Goal: Information Seeking & Learning: Find specific fact

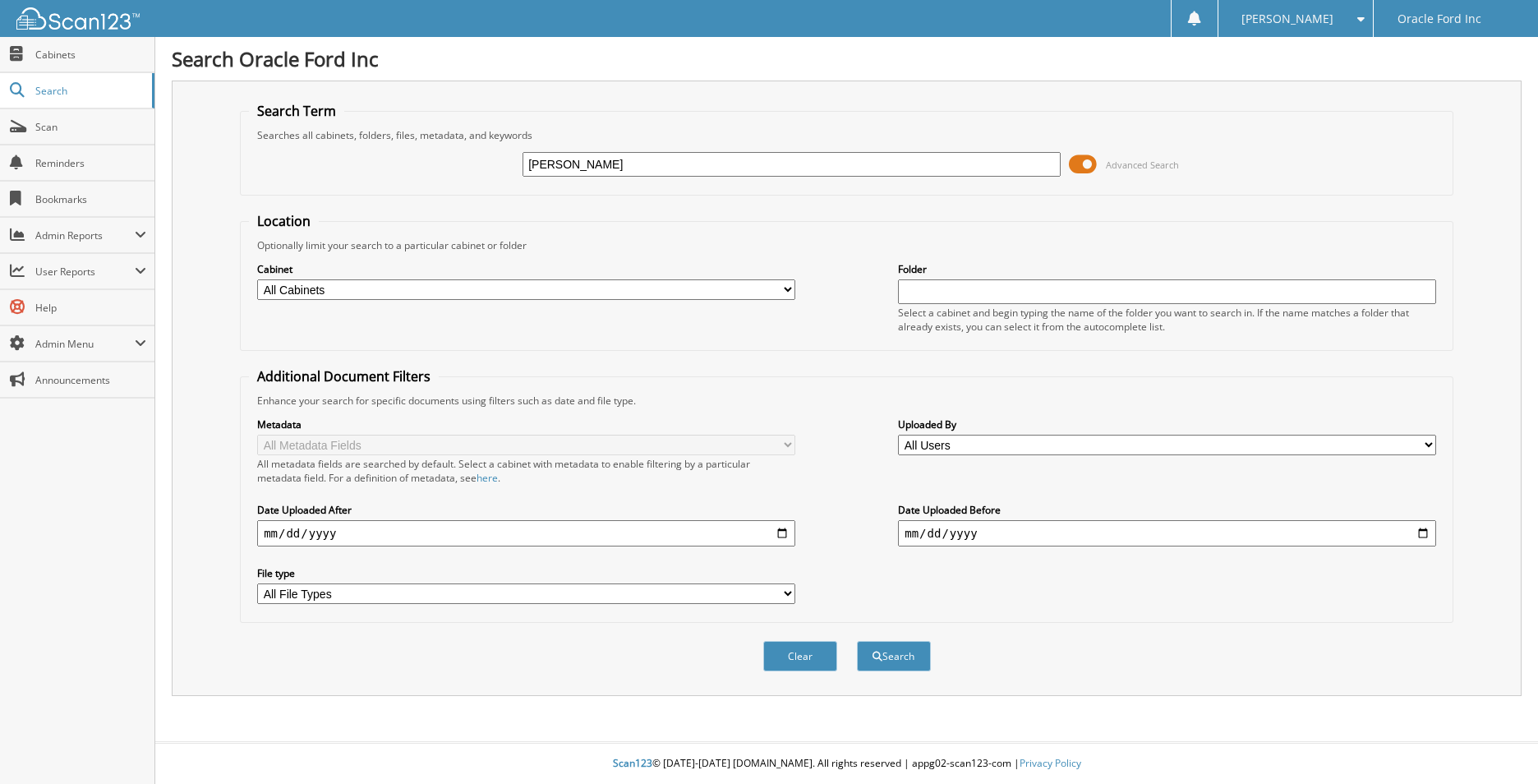
click at [857, 641] on button "Search" at bounding box center [893, 655] width 74 height 30
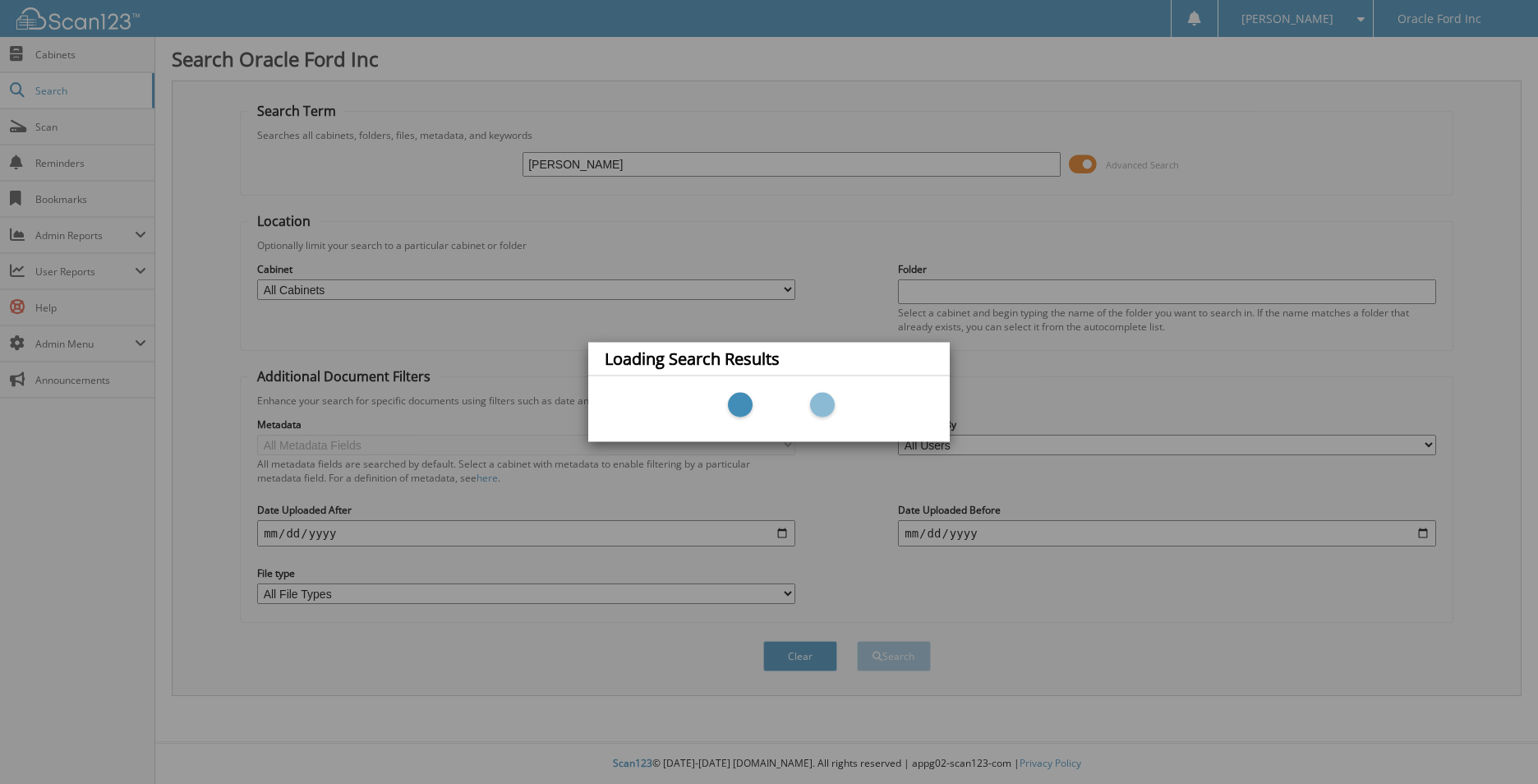
type input "schwatz."
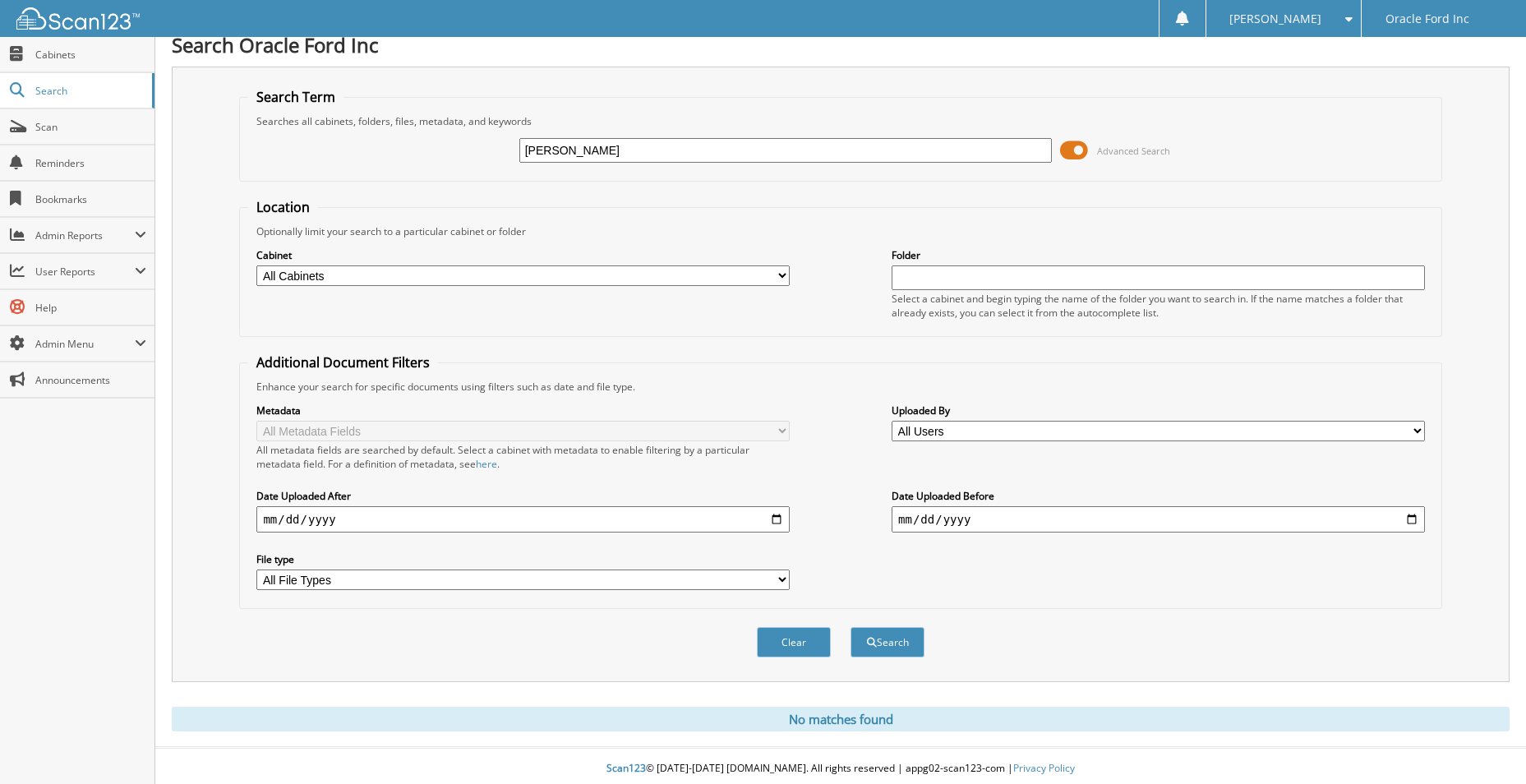
scroll to position [19, 0]
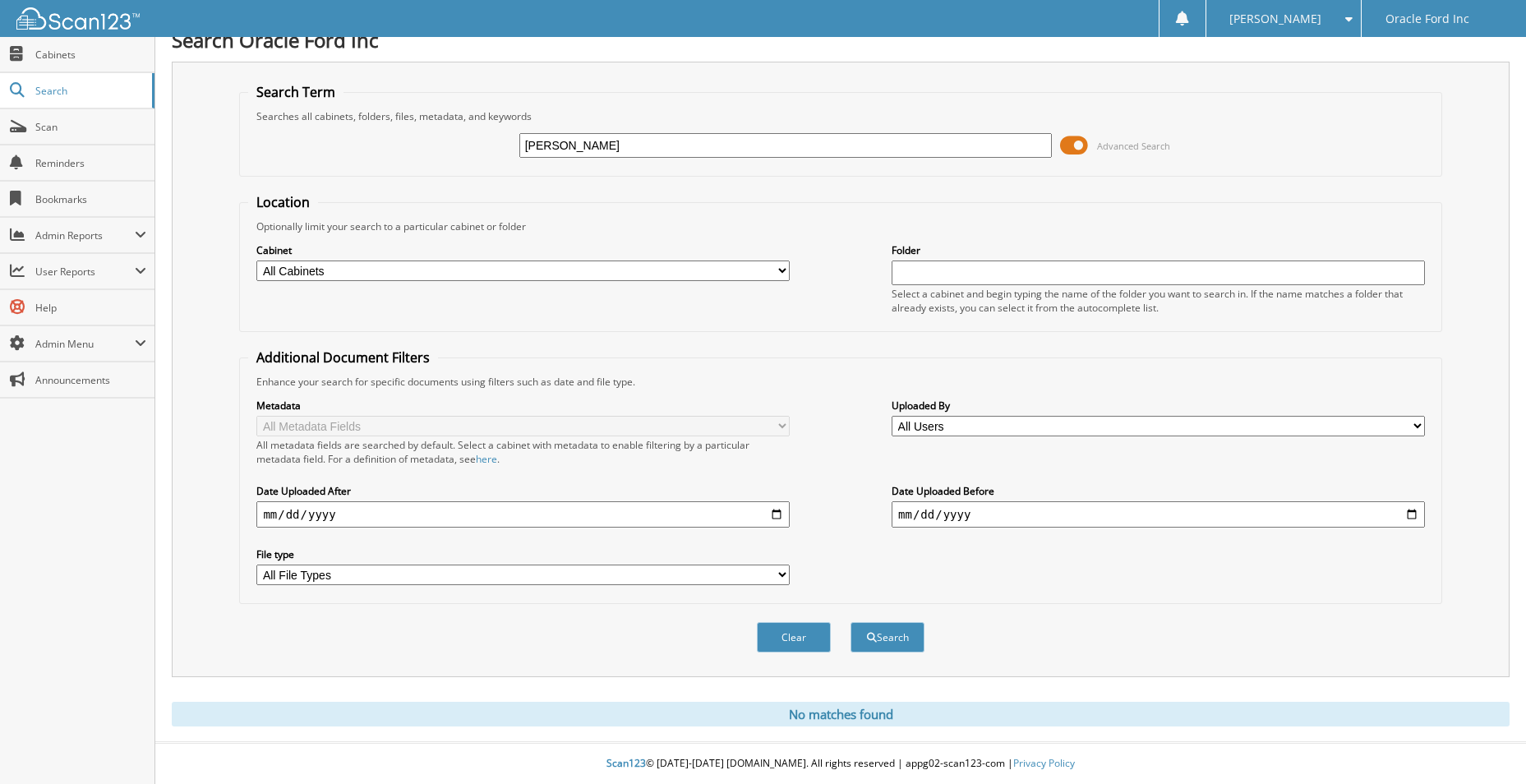
drag, startPoint x: 555, startPoint y: 143, endPoint x: 567, endPoint y: 143, distance: 12.0
click at [557, 143] on input "schwatz" at bounding box center [786, 145] width 533 height 25
type input "[PERSON_NAME]"
click at [850, 622] on button "Search" at bounding box center [887, 636] width 74 height 30
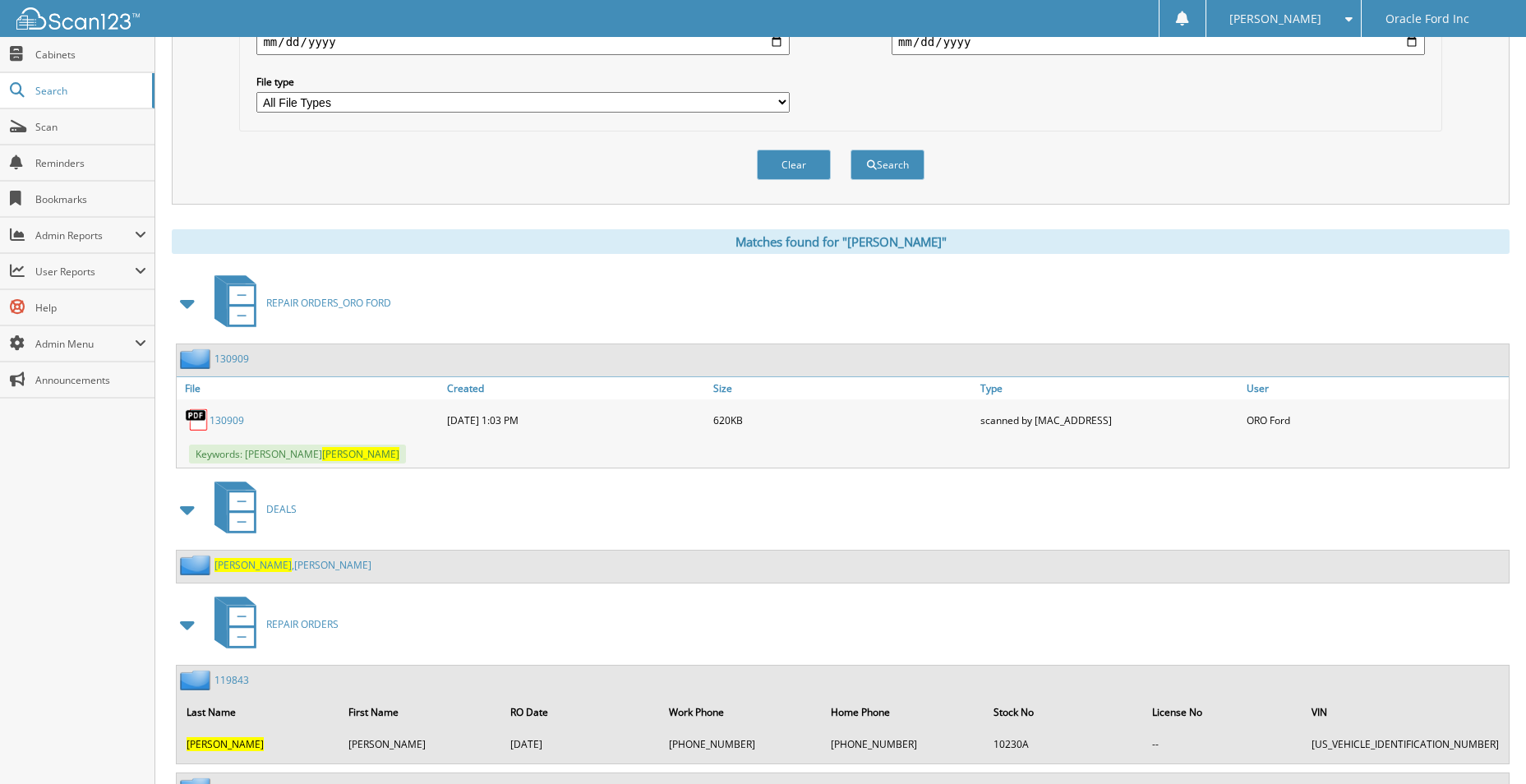
scroll to position [493, 0]
click at [249, 561] on span "SCHWARTZ" at bounding box center [253, 563] width 77 height 14
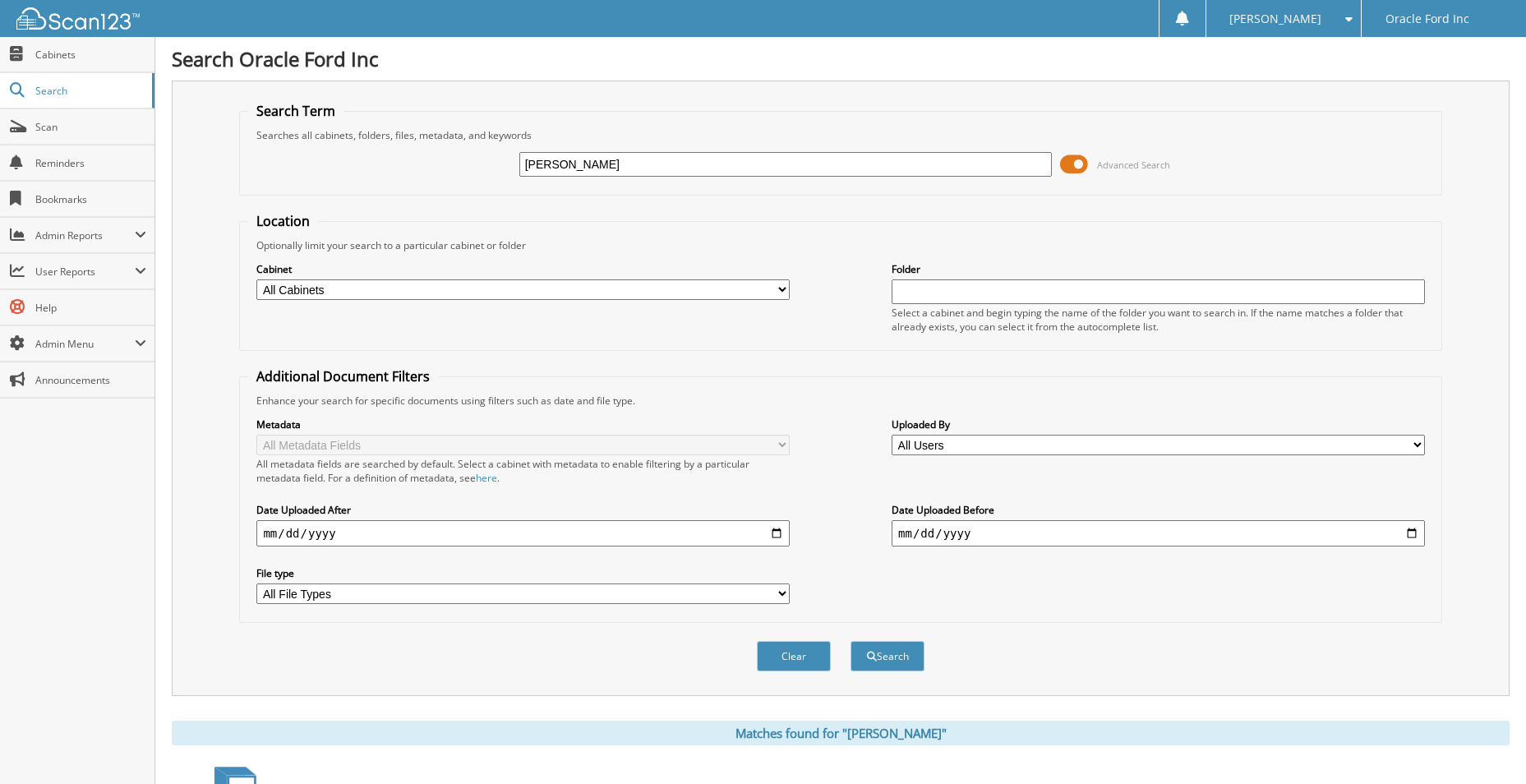
click at [850, 641] on button "Search" at bounding box center [887, 655] width 74 height 30
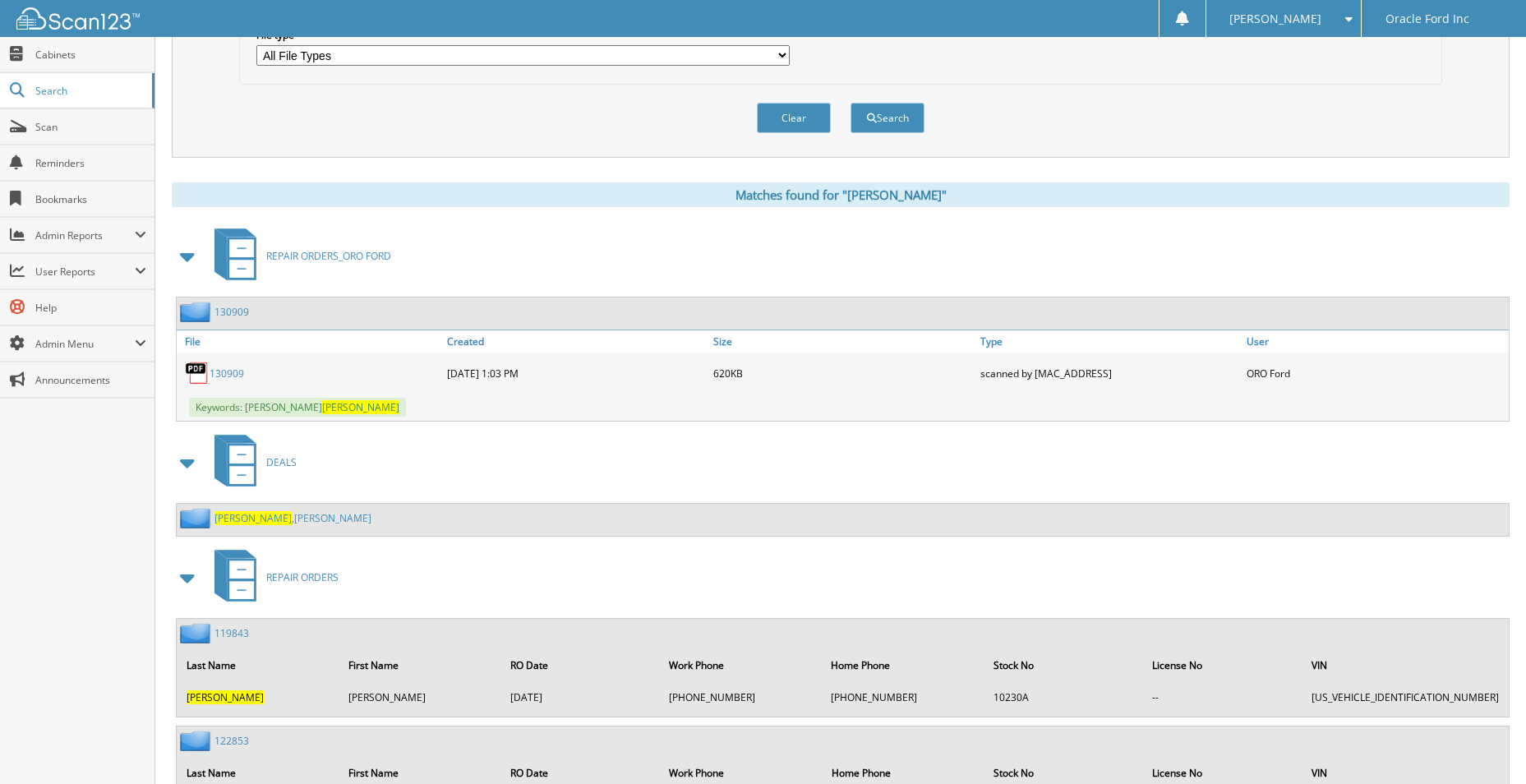
scroll to position [516, 0]
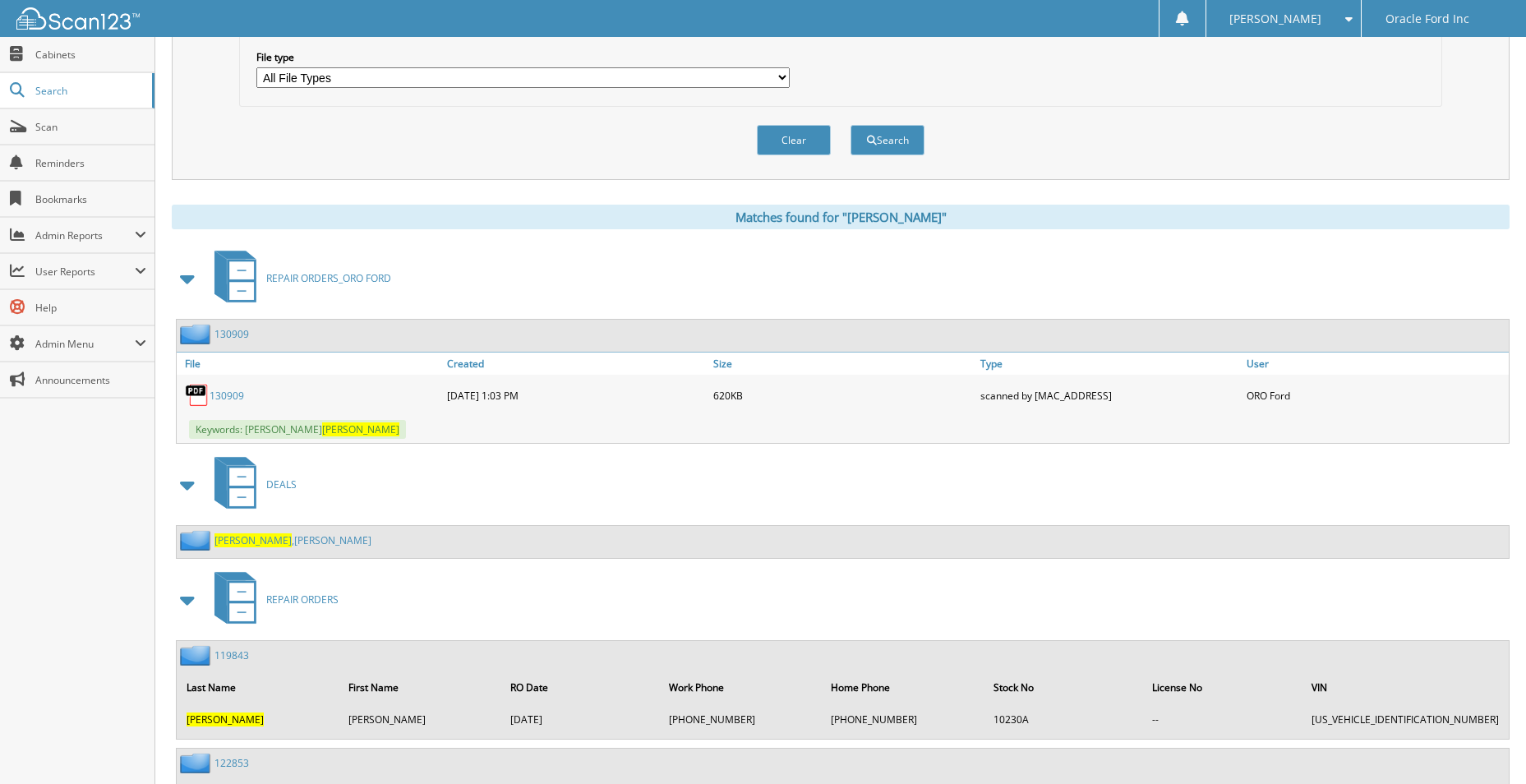
click at [184, 486] on span at bounding box center [187, 485] width 23 height 29
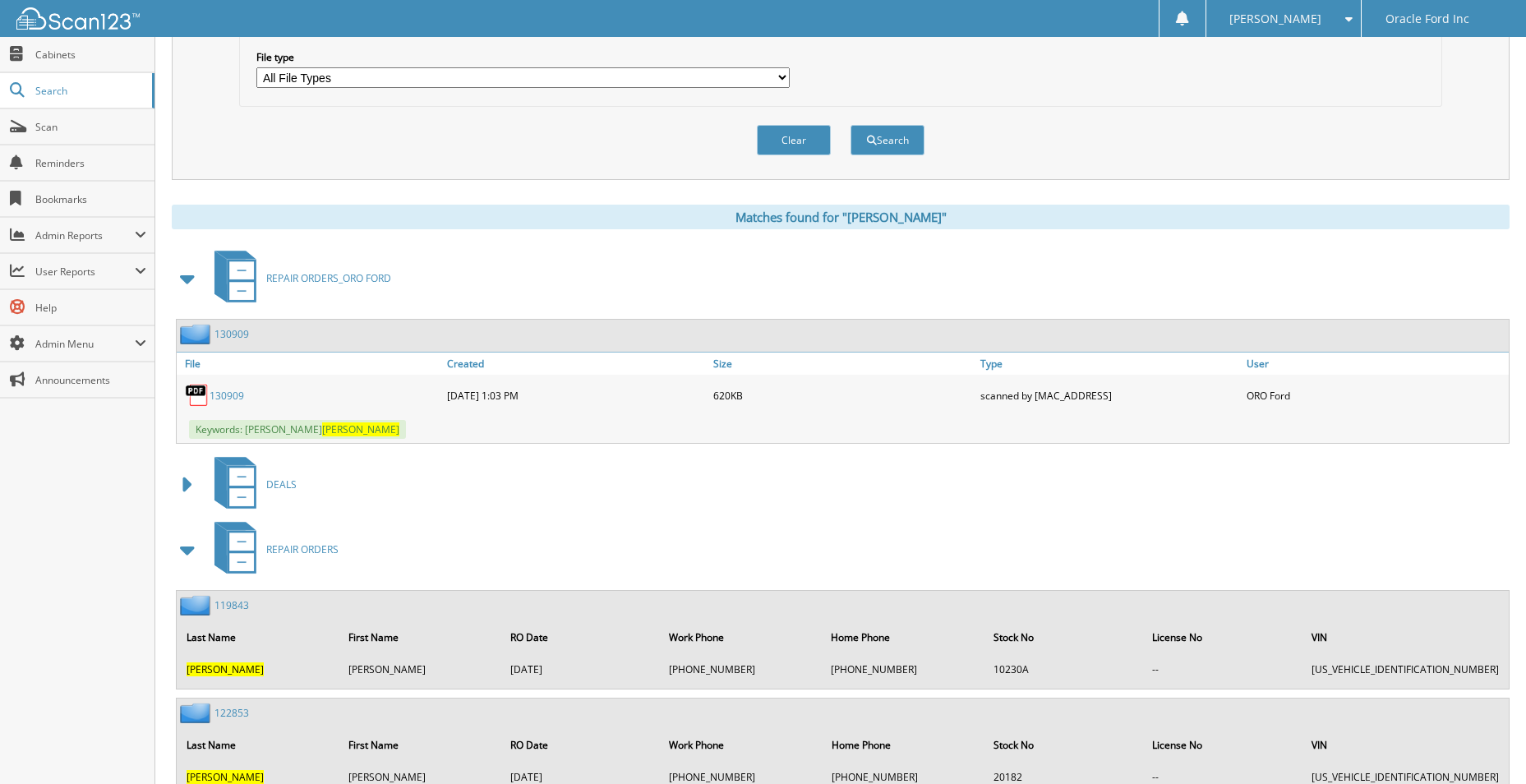
click at [184, 486] on span at bounding box center [187, 485] width 23 height 29
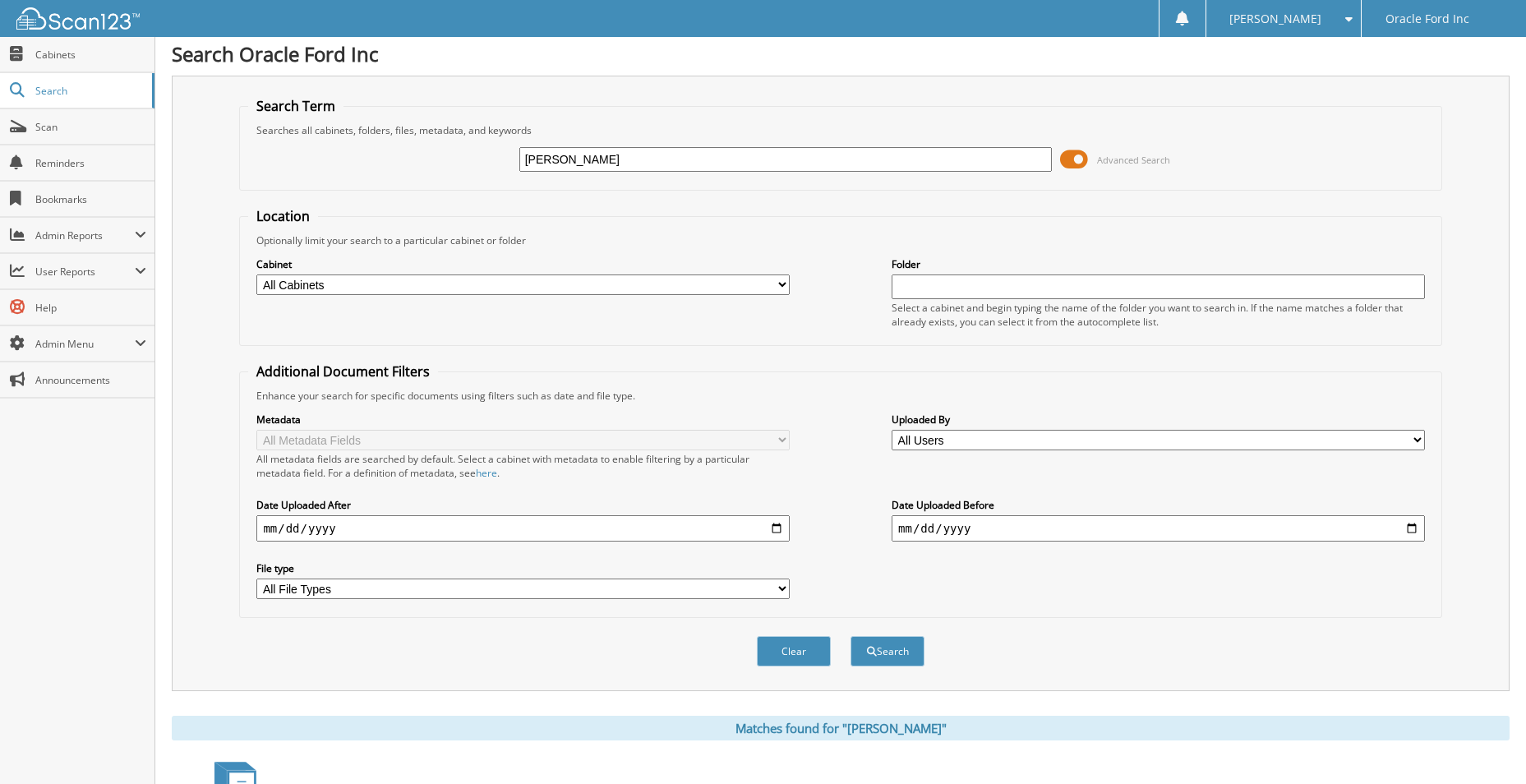
scroll to position [0, 0]
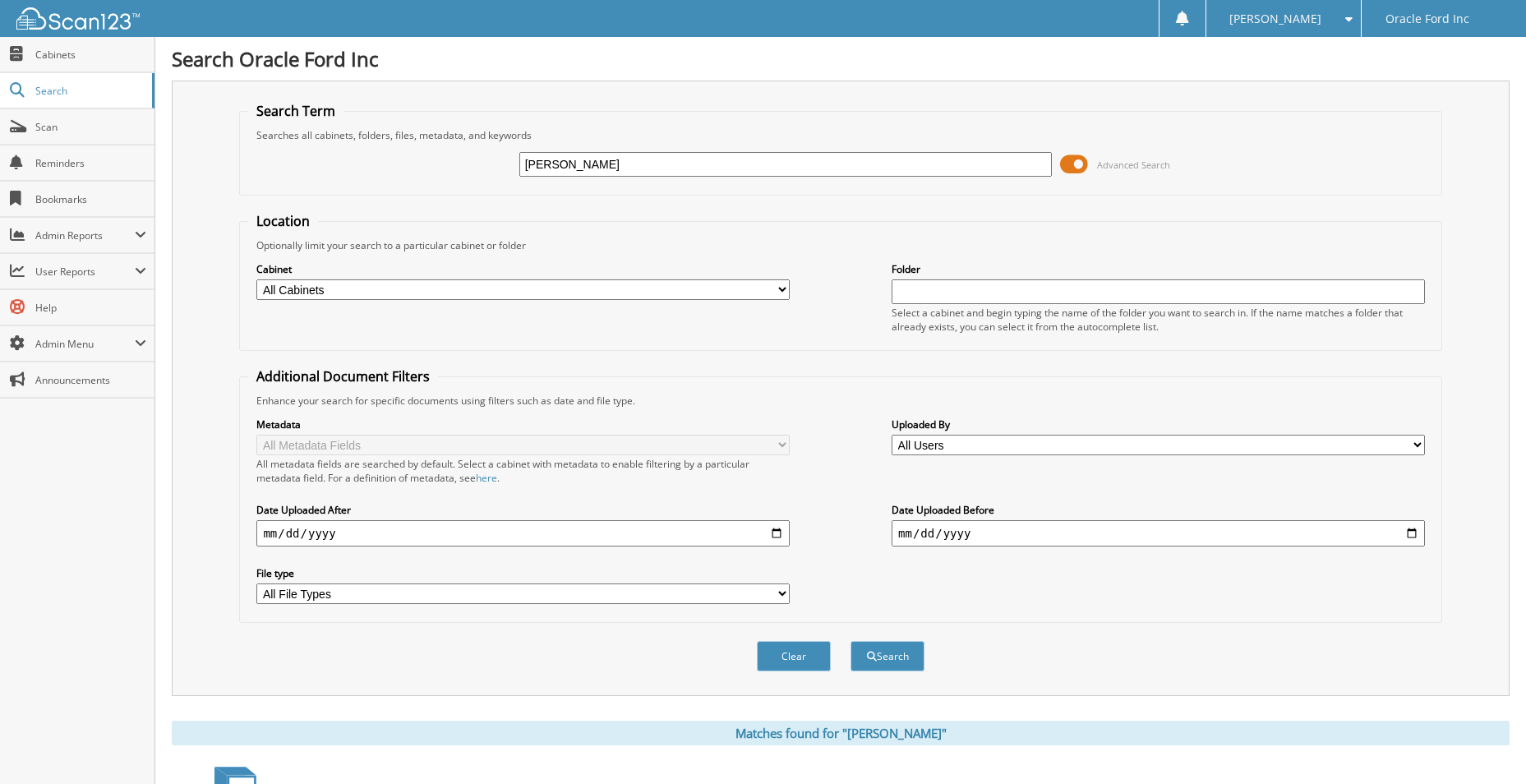
drag, startPoint x: 607, startPoint y: 162, endPoint x: 432, endPoint y: 176, distance: 175.6
click at [432, 176] on div "schwartz Advanced Search" at bounding box center [840, 164] width 1184 height 44
type input "[PHONE_NUMBER]"
click at [850, 641] on button "Search" at bounding box center [887, 655] width 74 height 30
drag, startPoint x: 660, startPoint y: 162, endPoint x: 382, endPoint y: 193, distance: 279.7
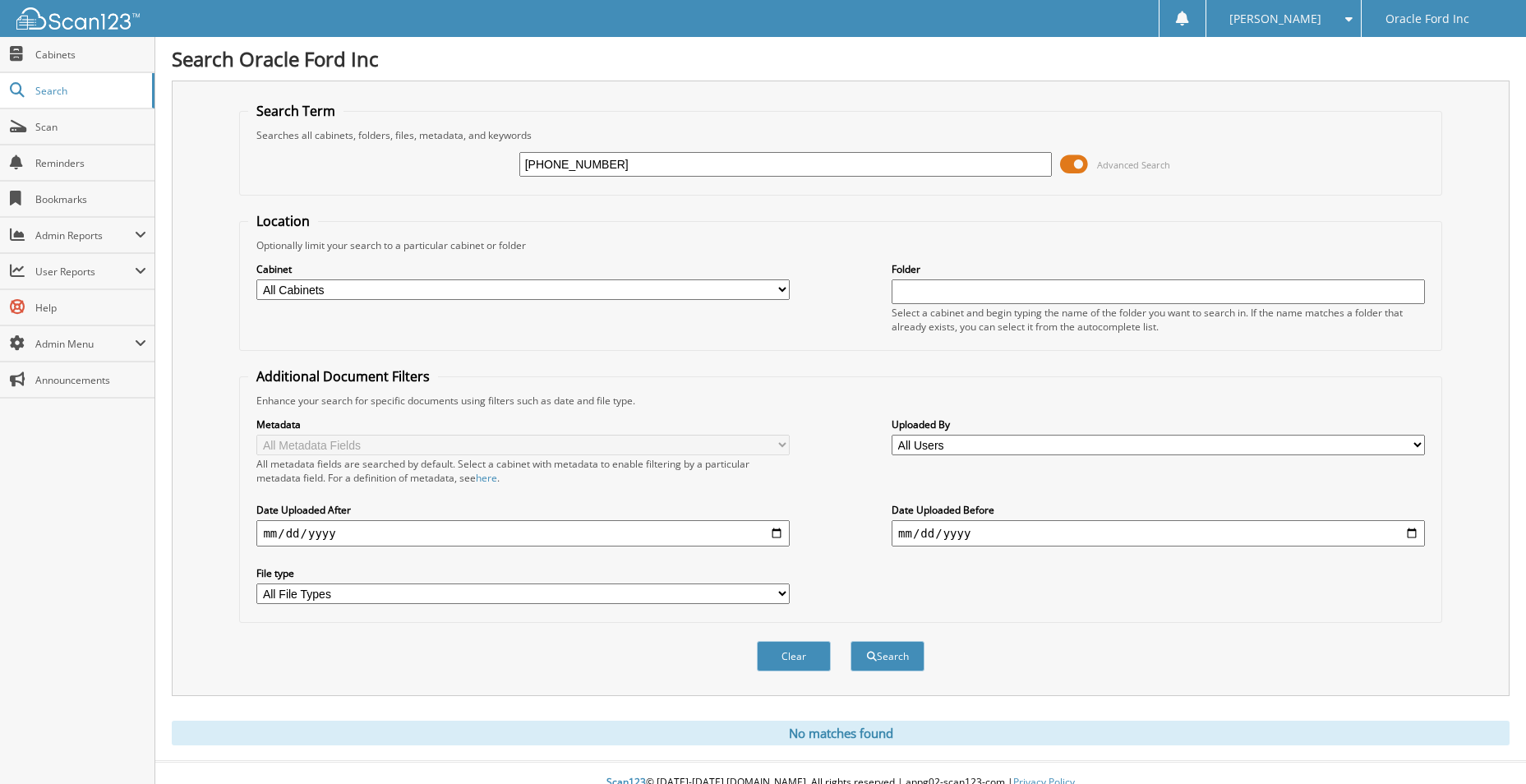
click at [382, 193] on fieldset "Search Term Searches all cabinets, folders, files, metadata, and keywords [PHON…" at bounding box center [839, 149] width 1202 height 94
type input "[PERSON_NAME]"
click at [850, 641] on button "Search" at bounding box center [887, 655] width 74 height 30
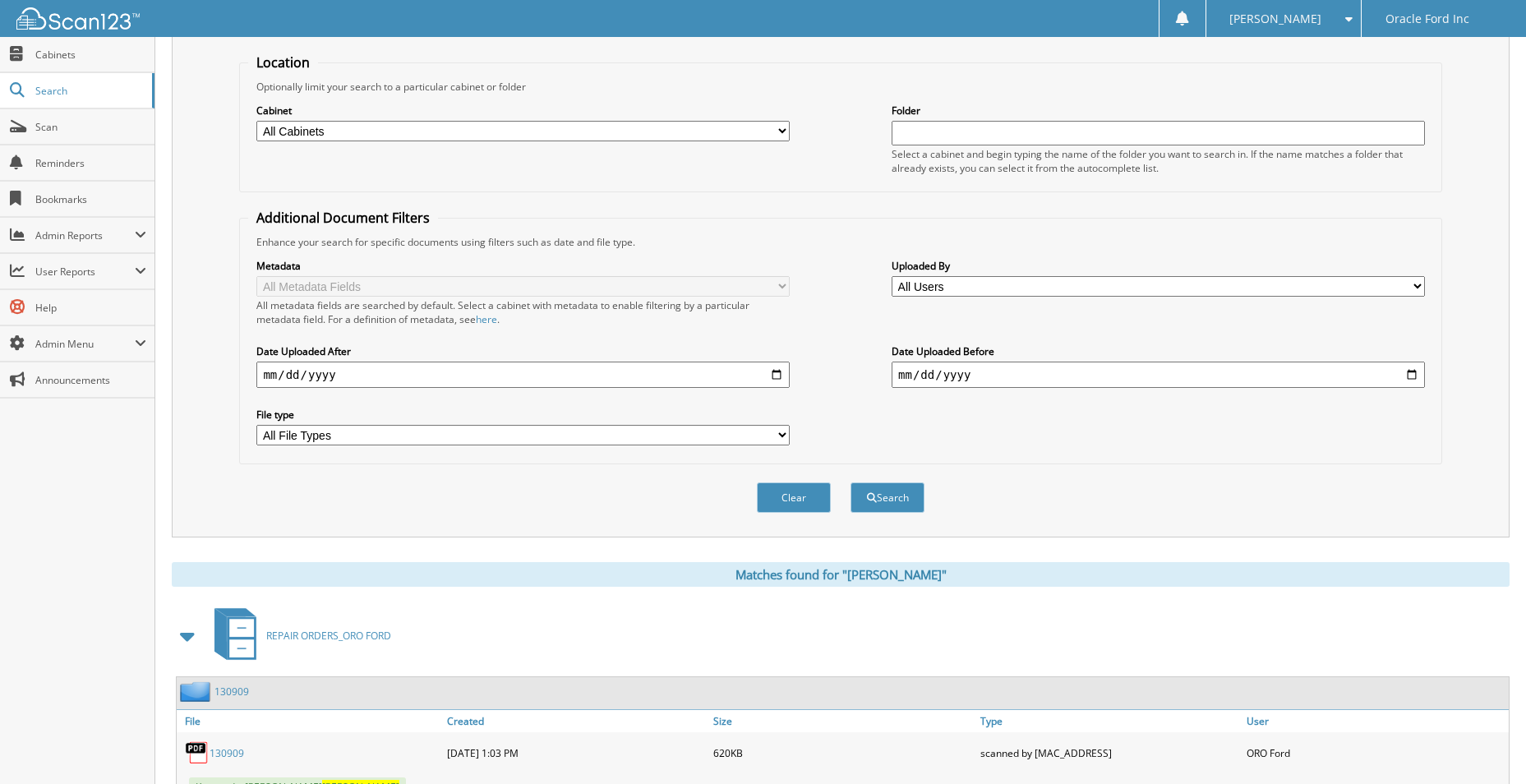
scroll to position [493, 0]
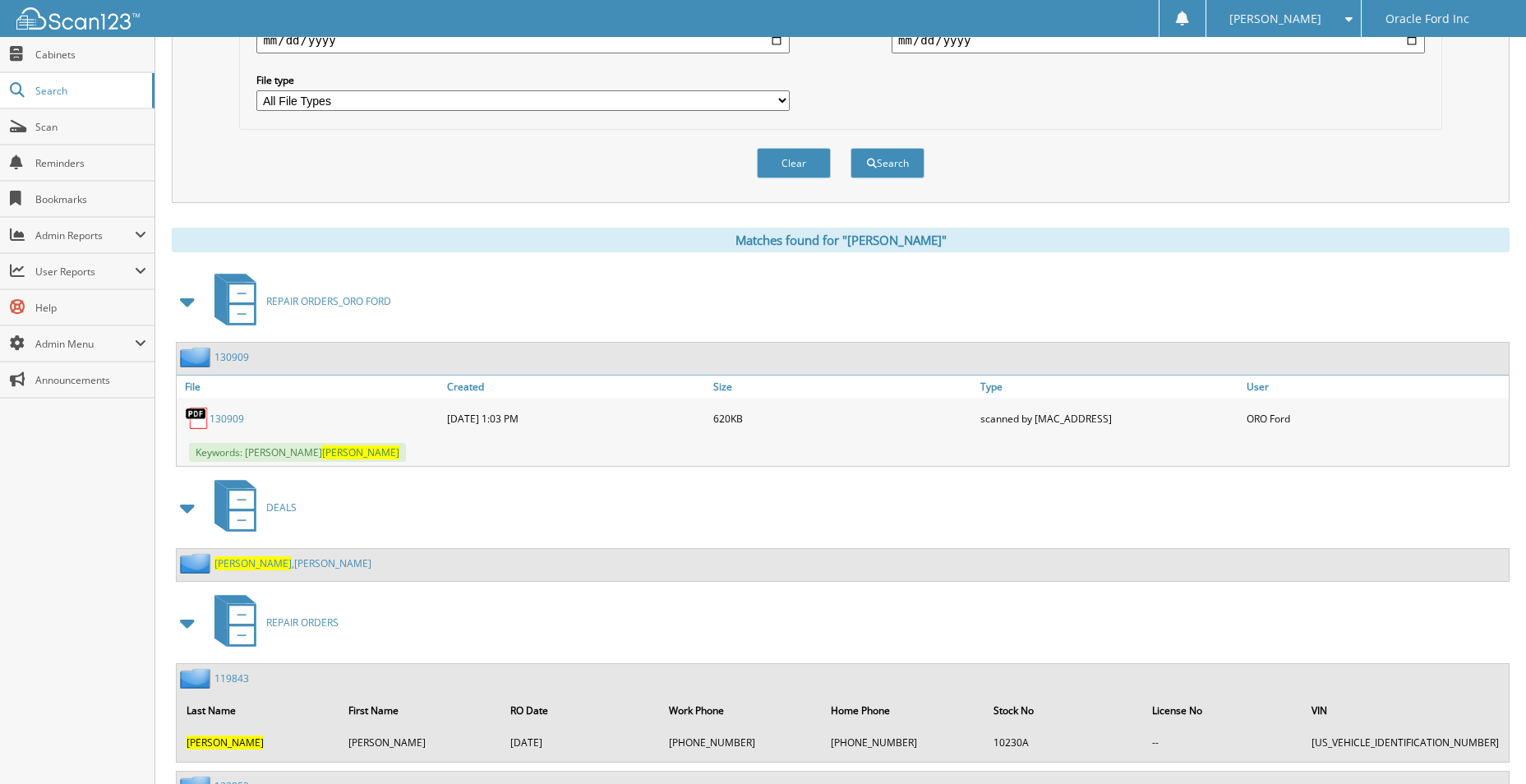
click at [227, 420] on link "130909" at bounding box center [227, 418] width 35 height 14
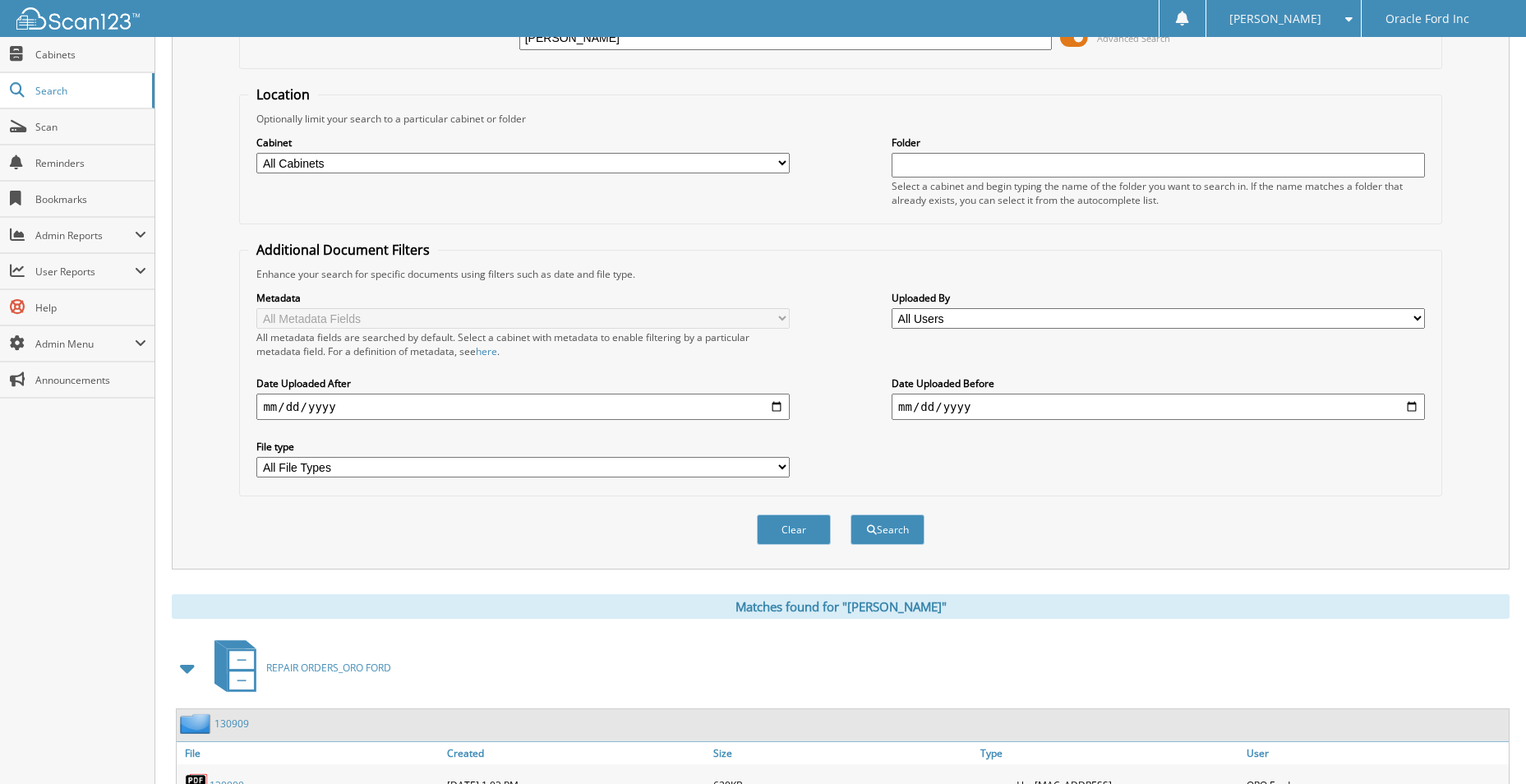
scroll to position [0, 0]
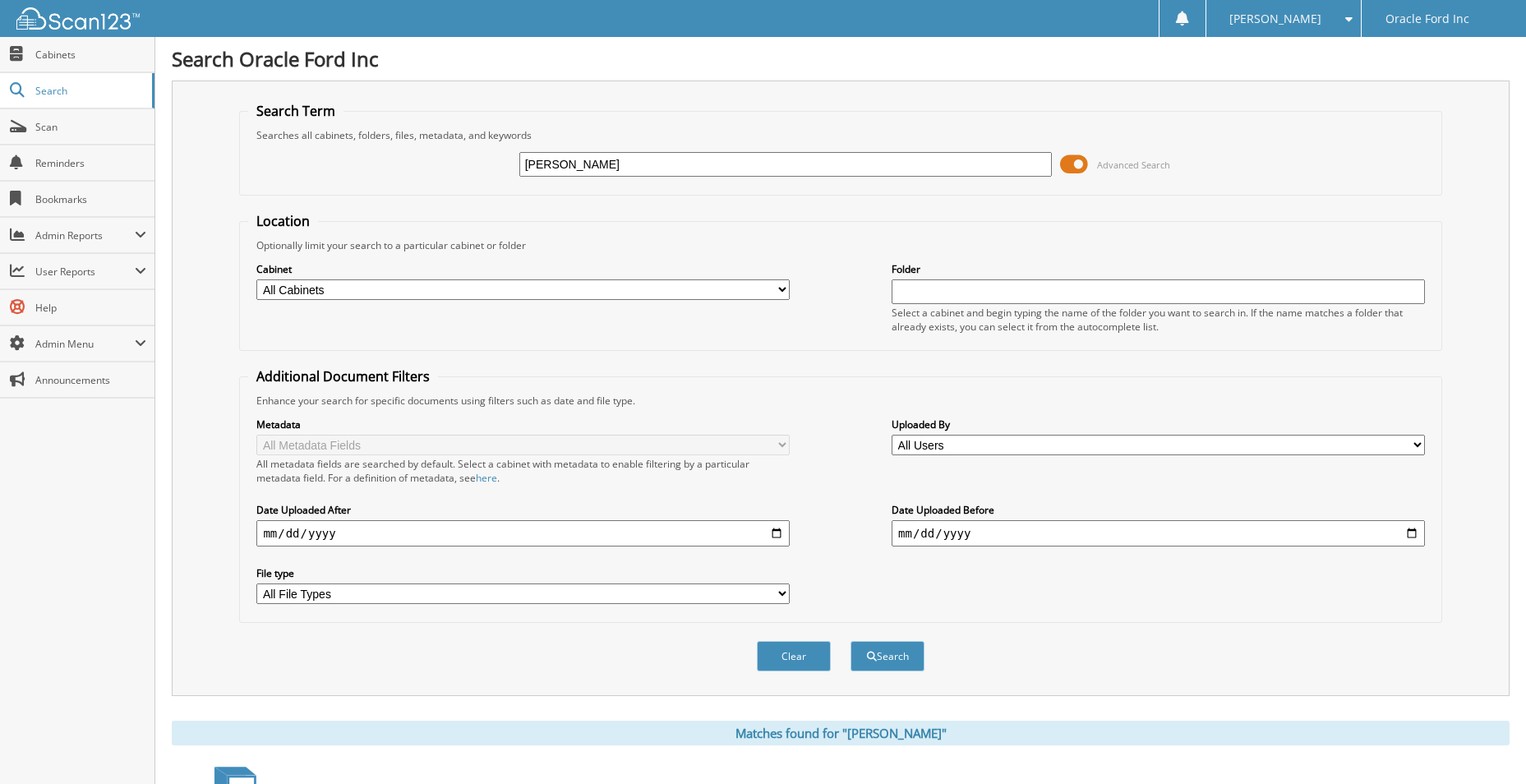
drag, startPoint x: 593, startPoint y: 166, endPoint x: 432, endPoint y: 151, distance: 161.7
click at [433, 151] on div "schwartz Advanced Search" at bounding box center [840, 164] width 1184 height 44
click at [1115, 161] on span "Advanced Search" at bounding box center [1134, 164] width 73 height 12
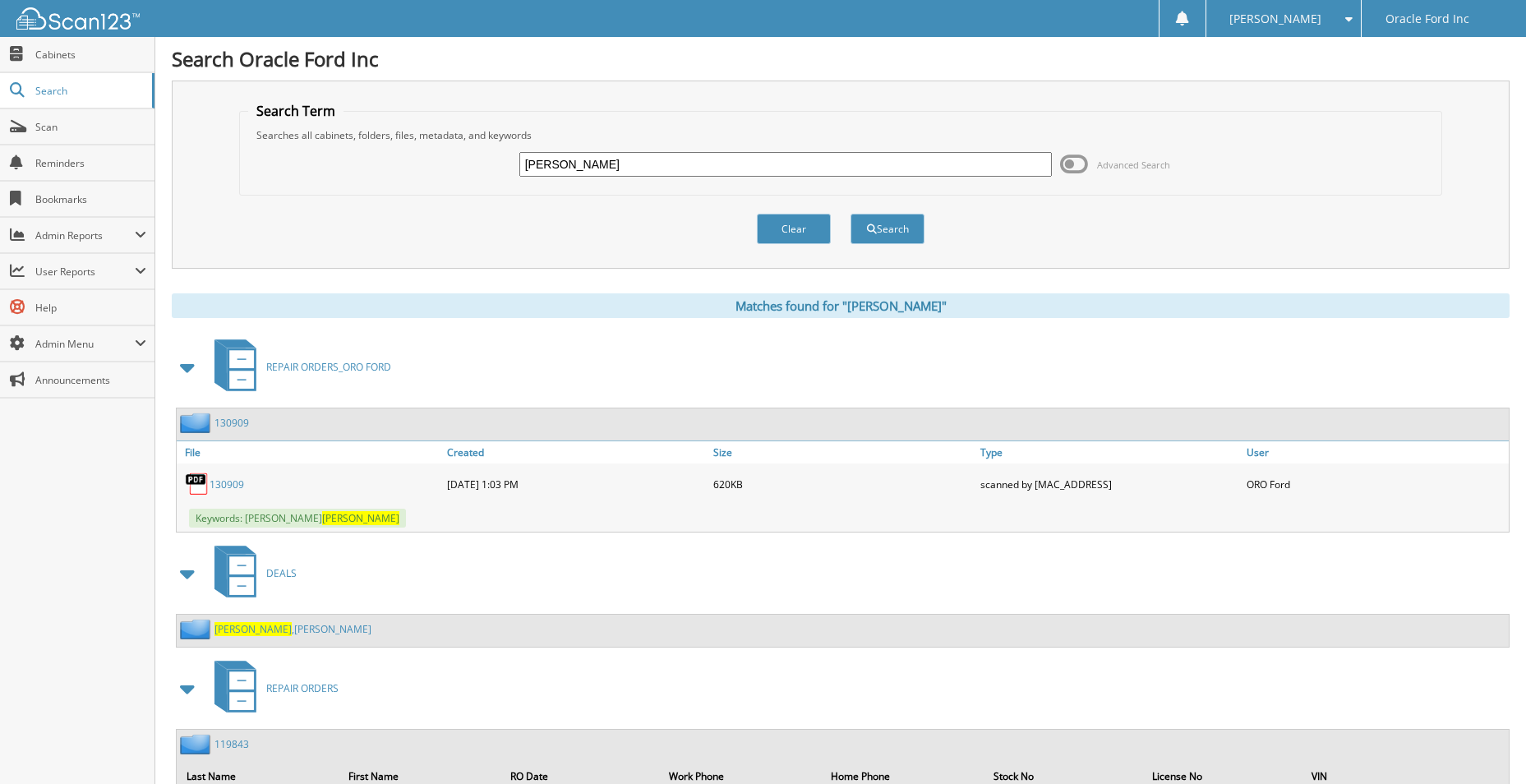
click at [1081, 168] on span at bounding box center [1073, 164] width 28 height 25
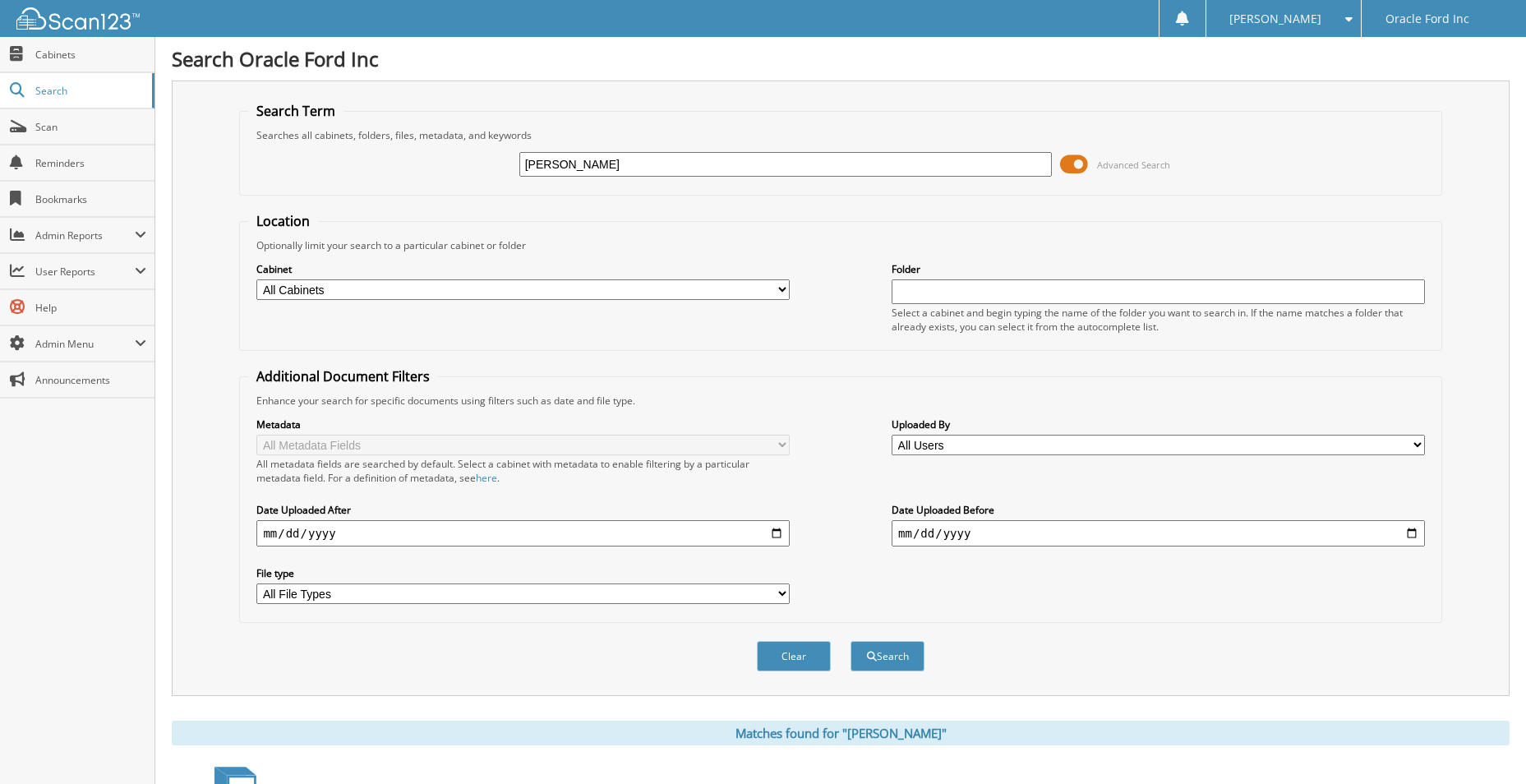
click at [534, 164] on input "[PERSON_NAME]" at bounding box center [786, 164] width 533 height 25
type input "[PERSON_NAME]"
click at [850, 641] on button "Search" at bounding box center [887, 655] width 74 height 30
drag, startPoint x: 568, startPoint y: 154, endPoint x: 482, endPoint y: 158, distance: 86.1
click at [482, 158] on div "shwartz Advanced Search" at bounding box center [840, 164] width 1184 height 44
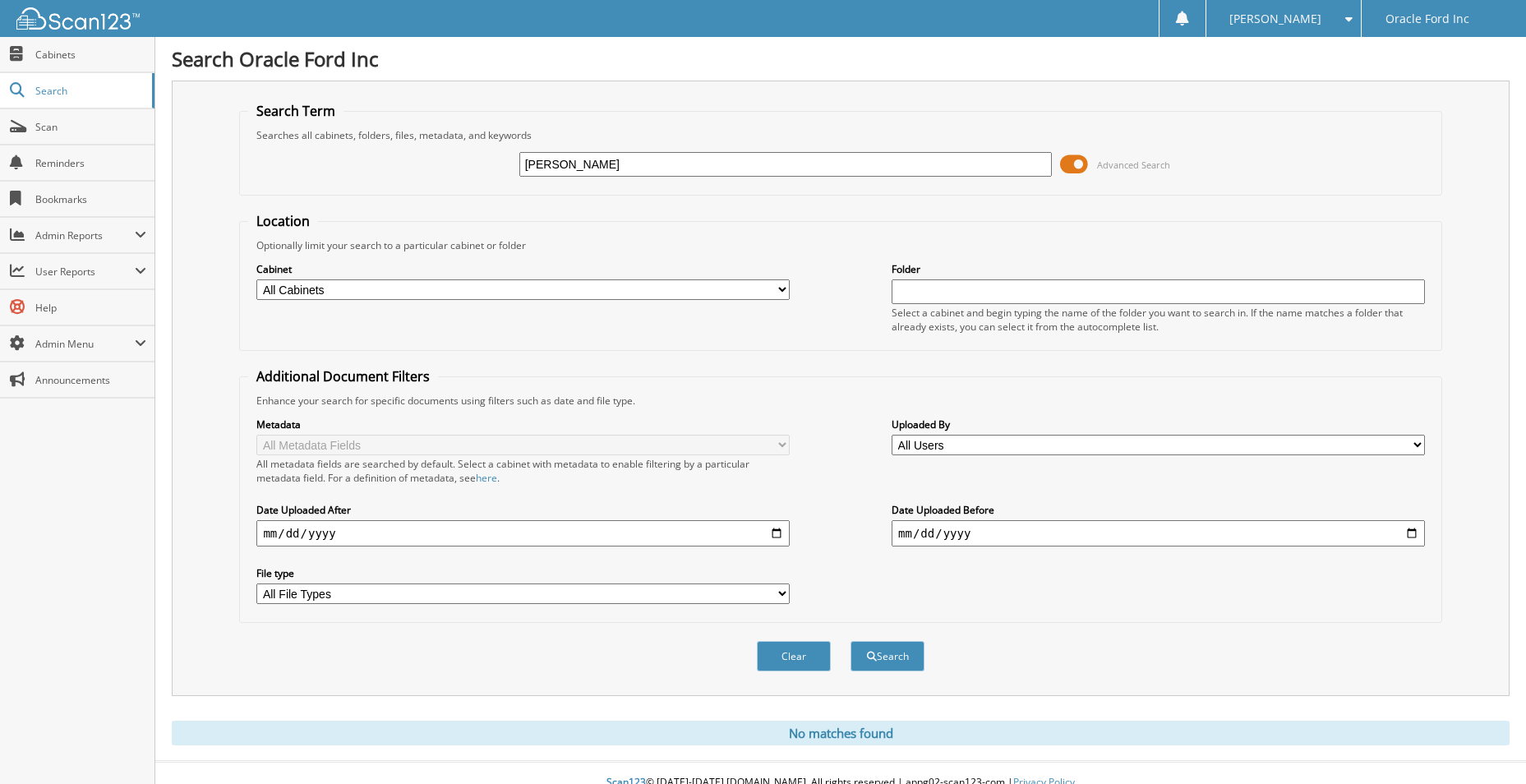
type input "[PERSON_NAME]"
click at [850, 641] on button "Search" at bounding box center [887, 655] width 74 height 30
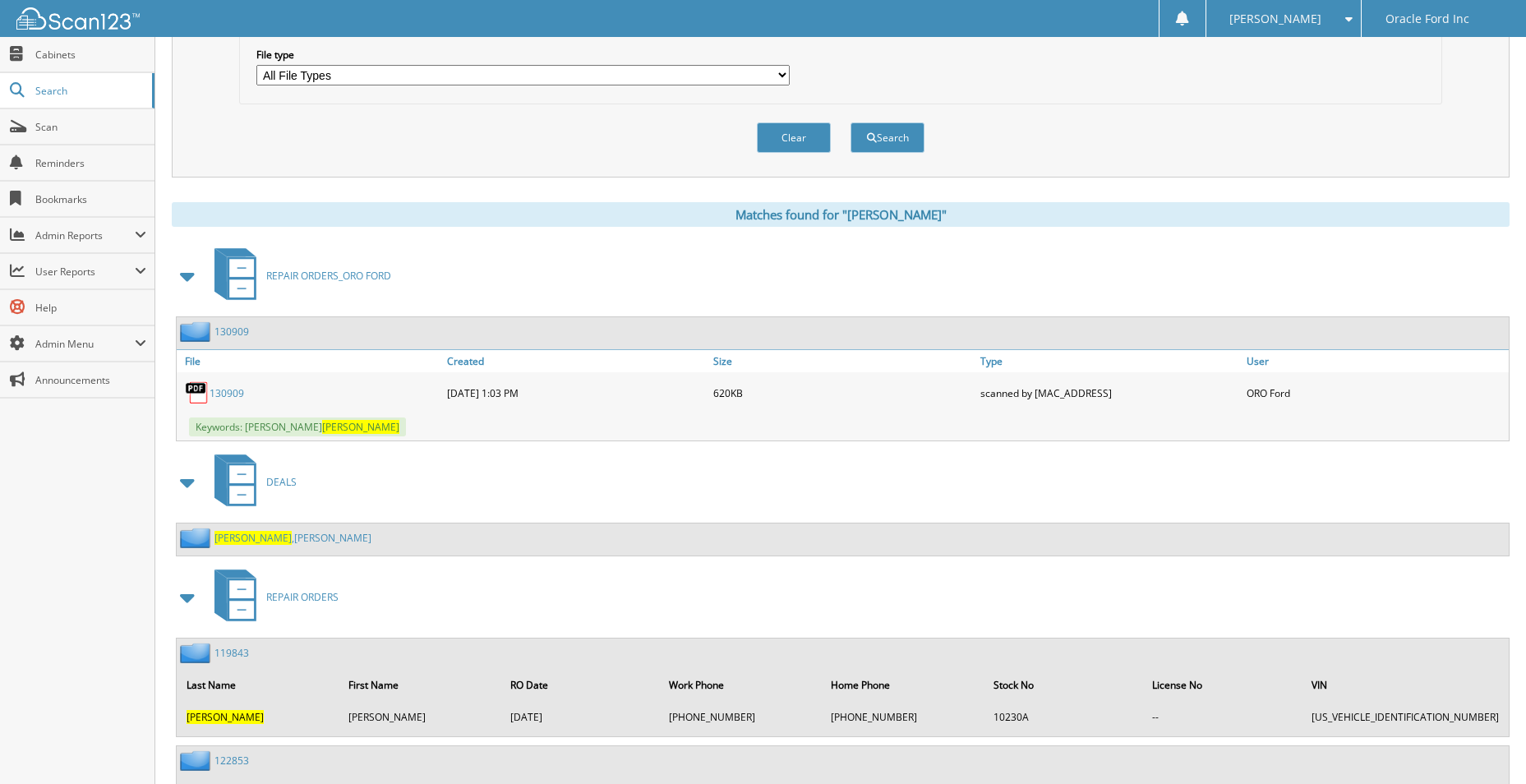
scroll to position [657, 0]
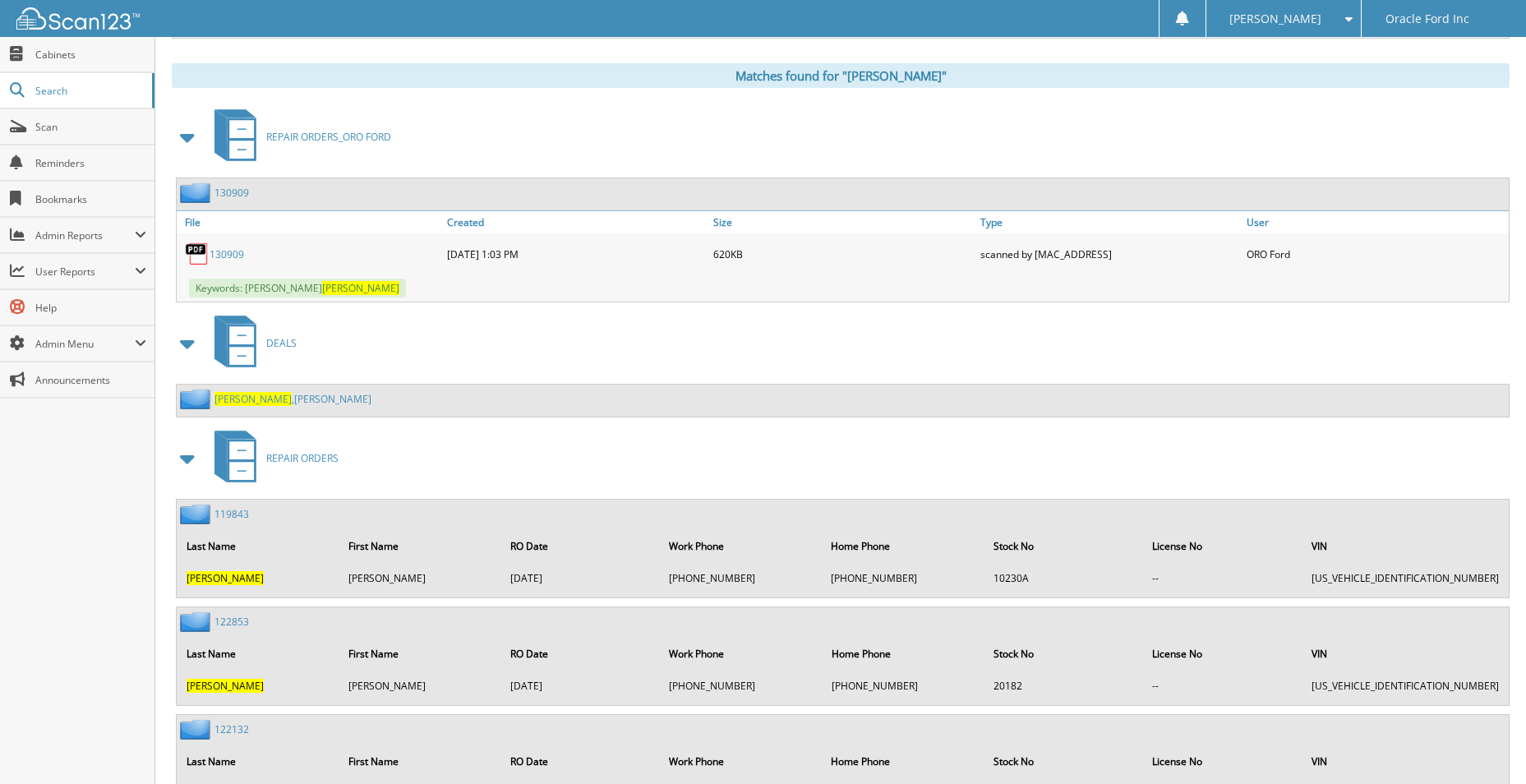
click at [220, 400] on span "[PERSON_NAME]" at bounding box center [253, 398] width 77 height 14
